Goal: Information Seeking & Learning: Learn about a topic

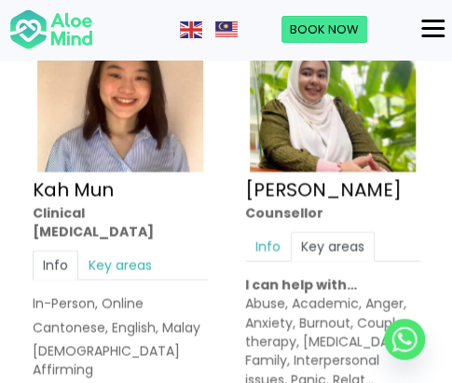
scroll to position [2229, 0]
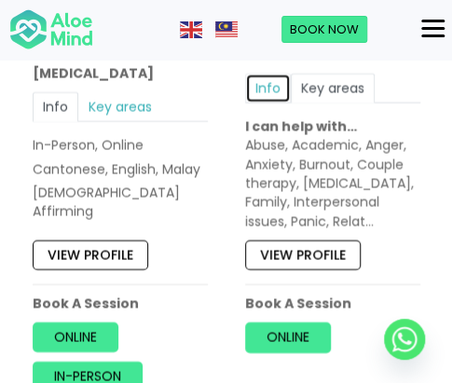
click at [275, 74] on link "Info" at bounding box center [268, 89] width 46 height 30
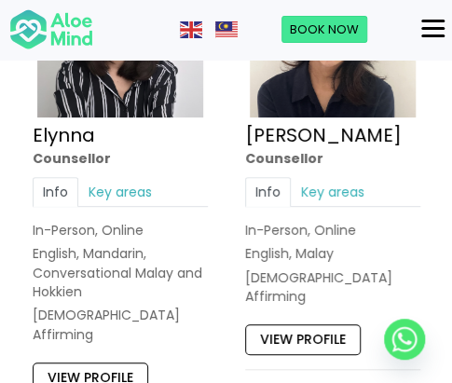
scroll to position [2695, 0]
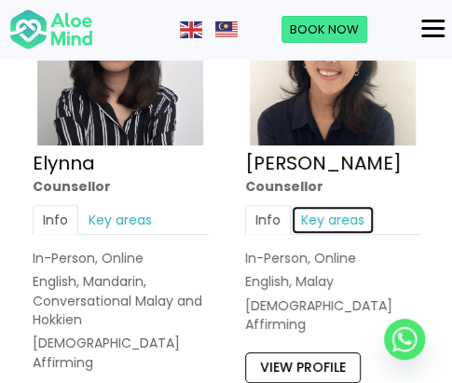
click at [347, 205] on link "Key areas" at bounding box center [333, 220] width 84 height 30
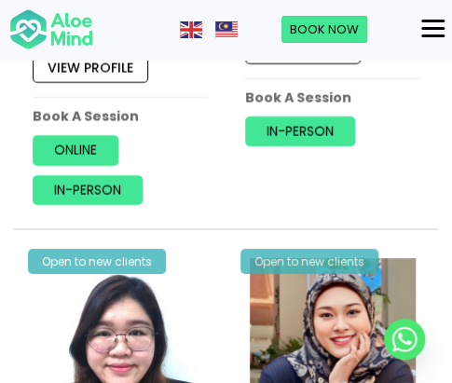
scroll to position [6612, 0]
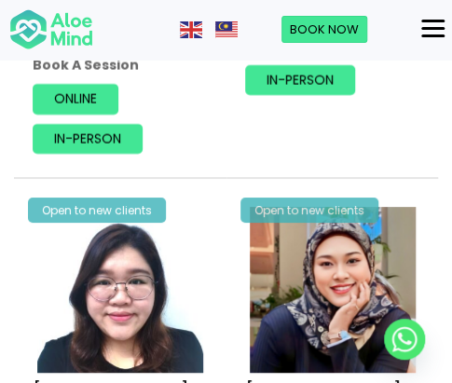
scroll to position [6706, 0]
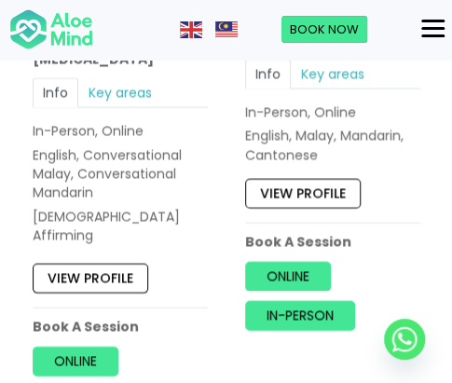
scroll to position [8944, 0]
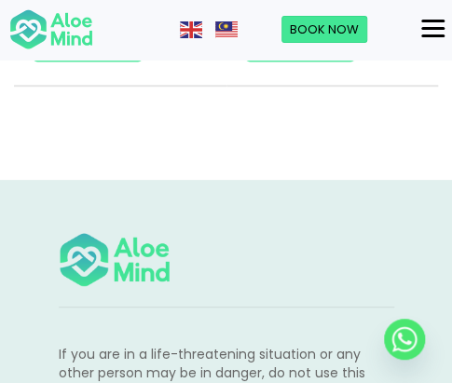
scroll to position [10996, 0]
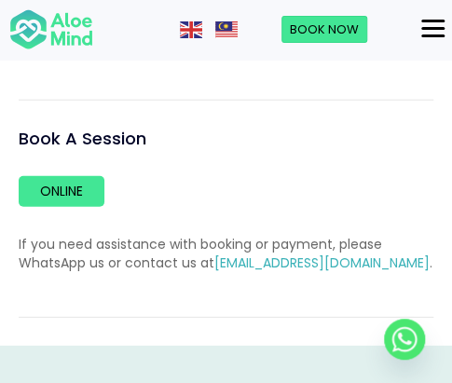
scroll to position [2238, 0]
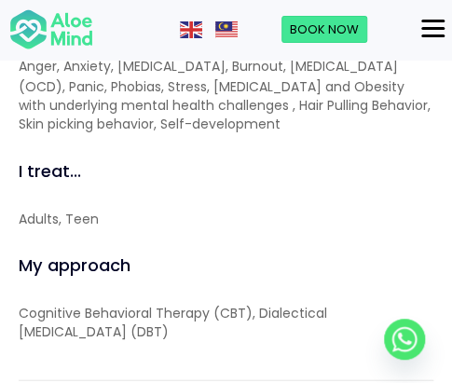
scroll to position [1865, 0]
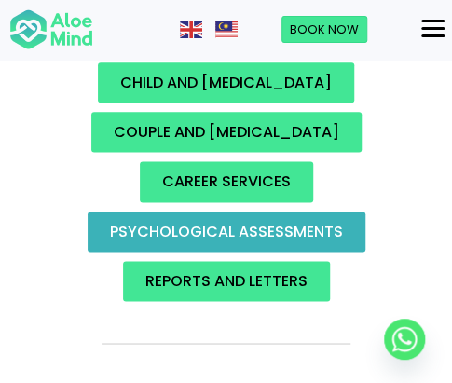
scroll to position [187, 0]
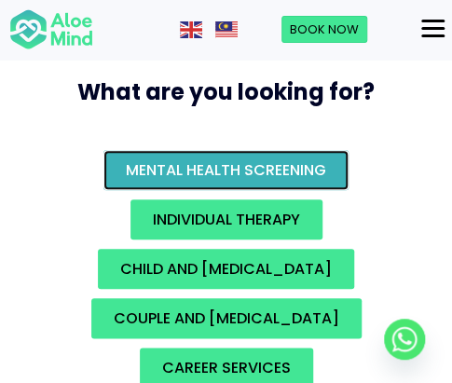
click at [239, 171] on span "Mental Health Screening" at bounding box center [226, 169] width 201 height 21
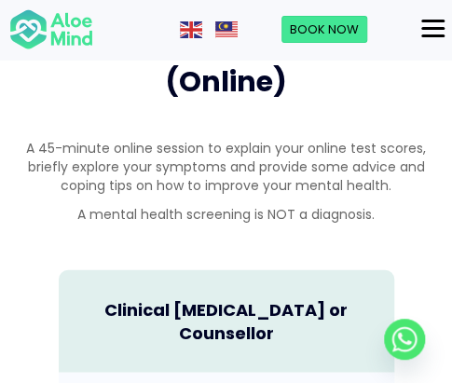
scroll to position [642, 0]
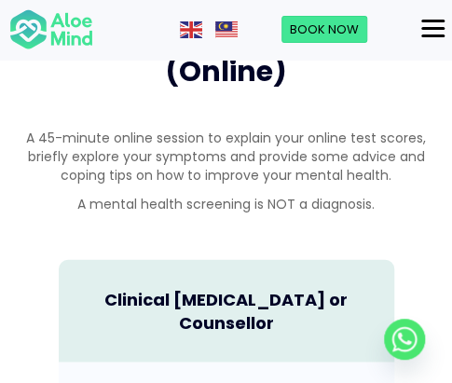
scroll to position [921, 0]
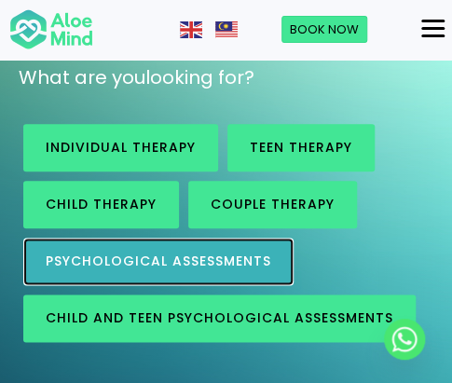
click at [139, 257] on span "Psychological assessments" at bounding box center [159, 261] width 226 height 19
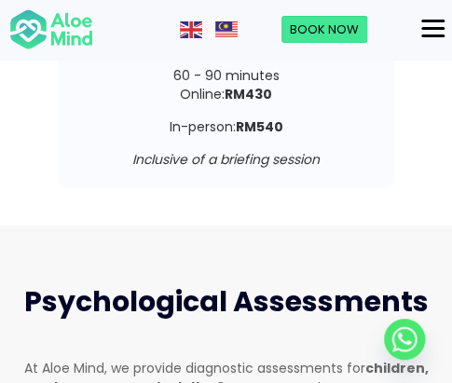
scroll to position [5163, 0]
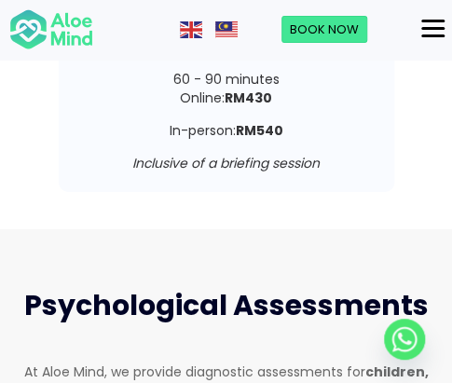
click at [231, 285] on span "Psychological Assessments" at bounding box center [226, 305] width 405 height 40
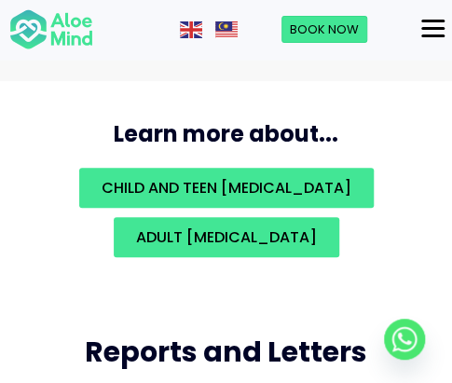
scroll to position [5536, 0]
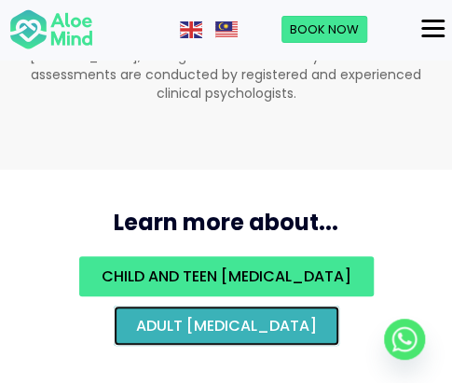
click at [317, 315] on span "Adult psychological assessment" at bounding box center [226, 325] width 181 height 21
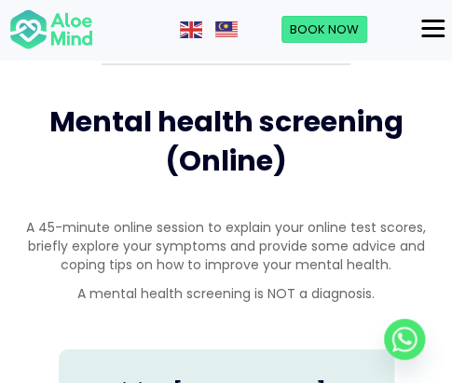
scroll to position [560, 0]
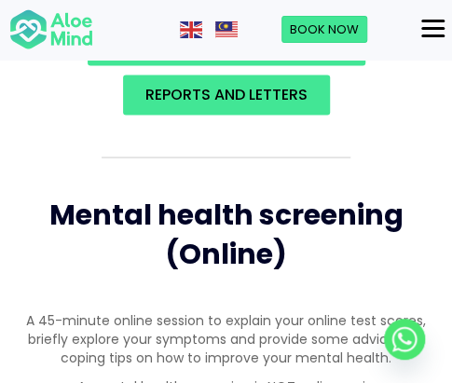
click at [224, 216] on span "Mental health screening (Online)" at bounding box center [226, 233] width 354 height 79
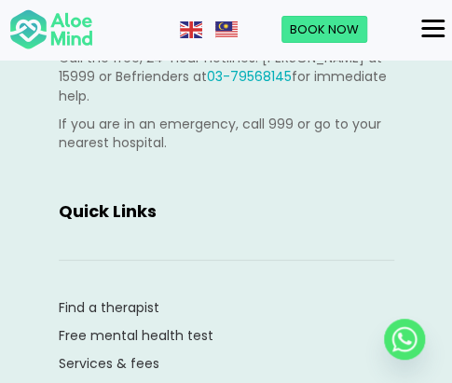
scroll to position [7435, 0]
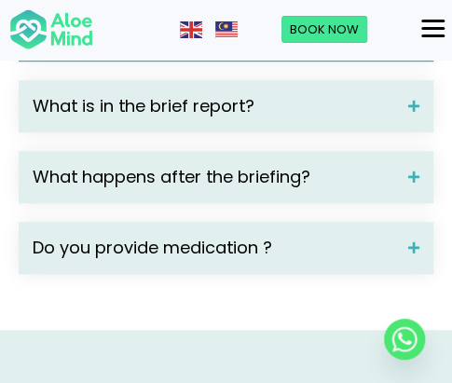
scroll to position [4290, 0]
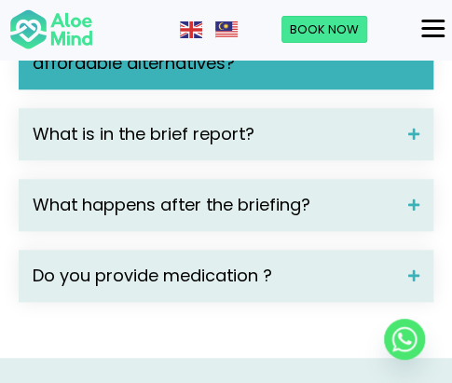
click at [414, 58] on span at bounding box center [407, 51] width 25 height 13
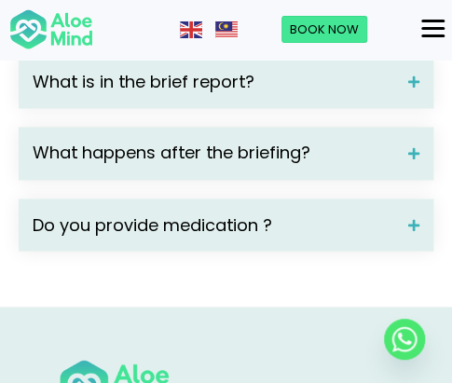
scroll to position [4570, 0]
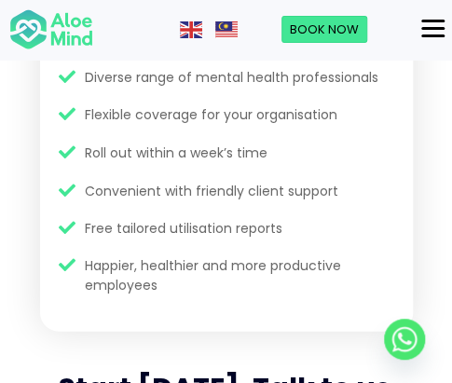
scroll to position [3264, 0]
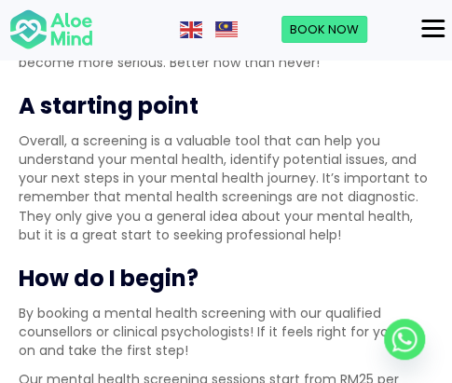
scroll to position [1212, 0]
